Goal: Find specific page/section

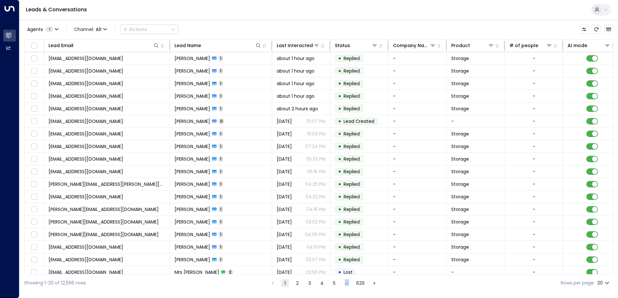
drag, startPoint x: 323, startPoint y: 275, endPoint x: 464, endPoint y: 275, distance: 141.1
click at [464, 275] on div "Showing 1-20 of 12,566 rows 1 2 3 4 5 … 629 Rows per page: 20 **" at bounding box center [318, 283] width 588 height 17
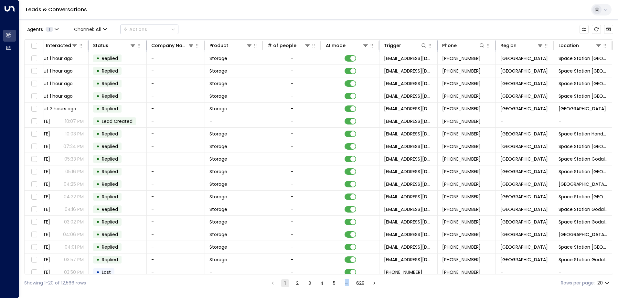
scroll to position [0, 244]
click at [596, 45] on icon at bounding box center [598, 45] width 5 height 5
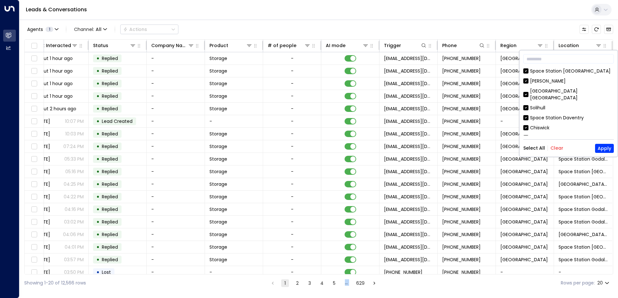
click at [553, 150] on button "Clear" at bounding box center [556, 148] width 13 height 5
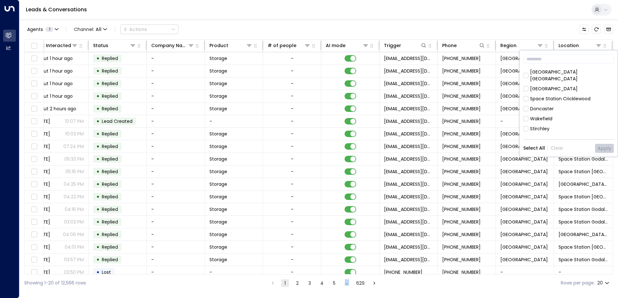
scroll to position [65, 0]
click at [549, 97] on div "[GEOGRAPHIC_DATA]" at bounding box center [553, 100] width 47 height 7
click at [599, 146] on button "Apply" at bounding box center [604, 148] width 19 height 9
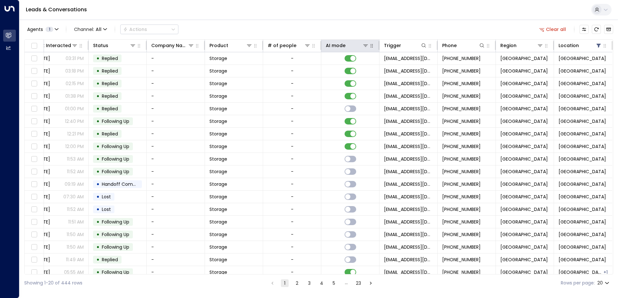
click at [369, 47] on icon "button" at bounding box center [371, 45] width 5 height 5
click at [365, 47] on icon at bounding box center [365, 45] width 5 height 5
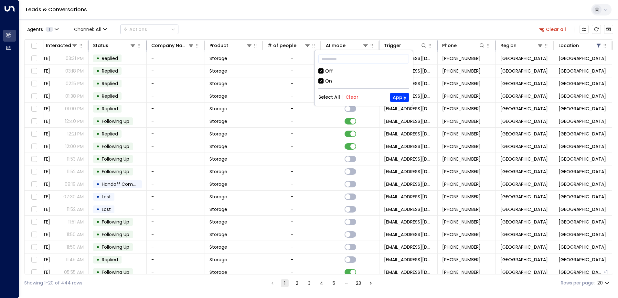
click at [327, 79] on div "On" at bounding box center [328, 81] width 7 height 7
click at [328, 70] on div "Off" at bounding box center [329, 71] width 8 height 7
click at [400, 94] on button "Apply" at bounding box center [399, 97] width 19 height 9
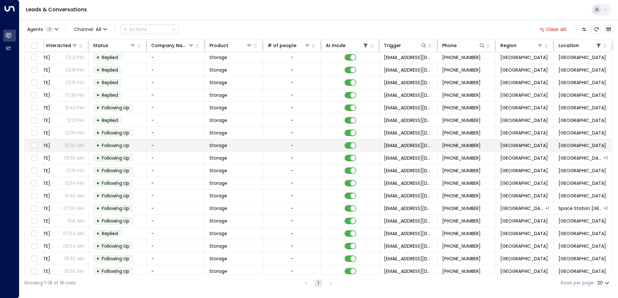
scroll to position [0, 244]
